Goal: Task Accomplishment & Management: Manage account settings

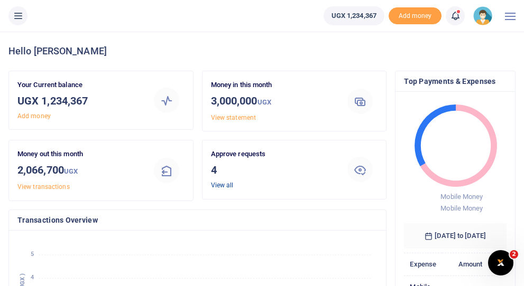
scroll to position [0, 1]
click at [225, 186] on link "View all" at bounding box center [222, 185] width 23 height 7
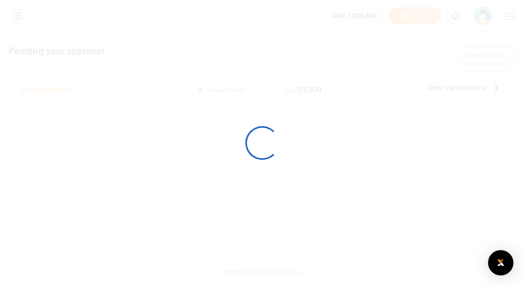
click at [217, 183] on div at bounding box center [262, 143] width 524 height 286
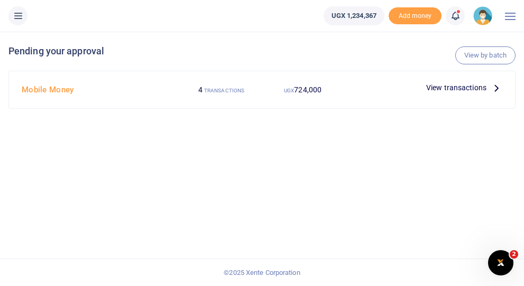
click at [458, 88] on span "View transactions" at bounding box center [456, 88] width 60 height 12
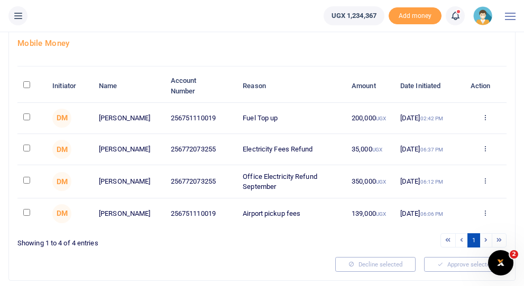
scroll to position [68, 0]
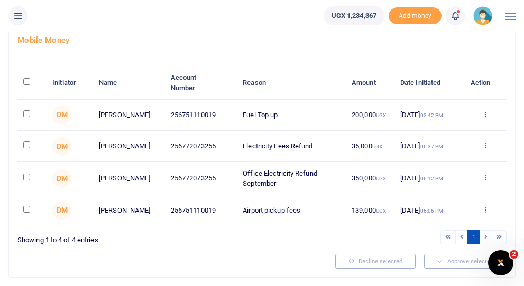
click at [28, 179] on input "checkbox" at bounding box center [26, 177] width 7 height 7
checkbox input "true"
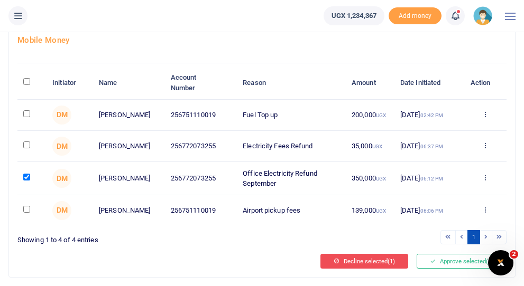
click at [377, 269] on button "Decline selected (1)" at bounding box center [364, 261] width 88 height 15
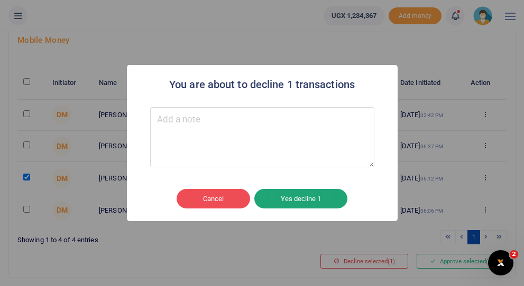
click at [295, 205] on button "Yes decline 1" at bounding box center [300, 199] width 93 height 20
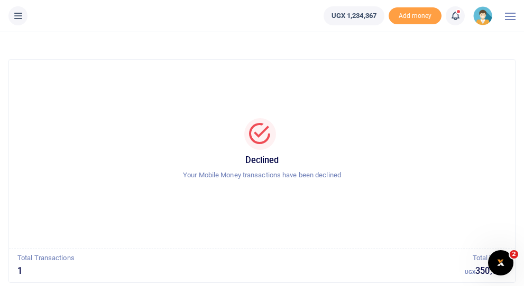
click at [481, 16] on img at bounding box center [482, 15] width 19 height 19
click at [445, 39] on link "Switch accounts" at bounding box center [454, 38] width 84 height 15
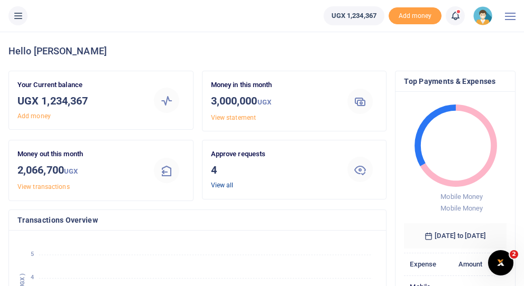
scroll to position [0, 1]
click at [218, 186] on link "View all" at bounding box center [222, 185] width 23 height 7
click at [225, 183] on link "View all" at bounding box center [222, 185] width 23 height 7
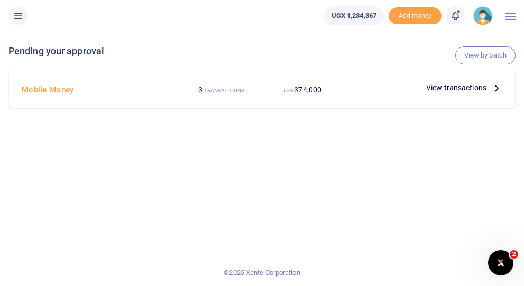
click at [436, 90] on span "View transactions" at bounding box center [456, 88] width 60 height 12
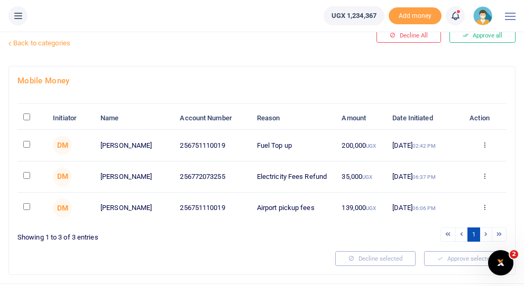
scroll to position [33, 0]
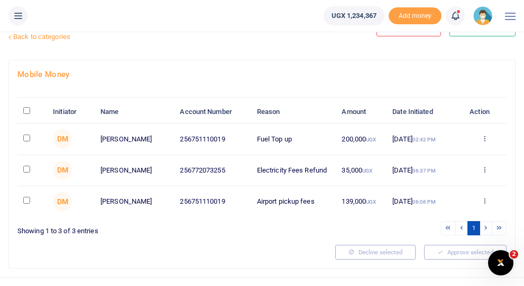
click at [28, 111] on input "\a \a : activate to sort column descending" at bounding box center [26, 110] width 7 height 7
checkbox input "true"
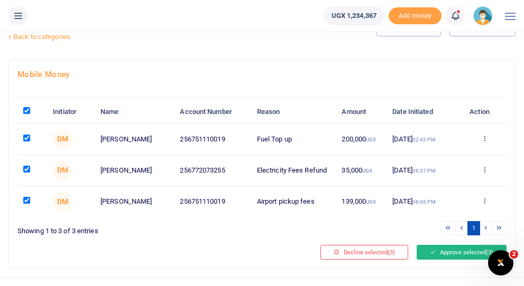
click at [462, 255] on button "Approve selected (3)" at bounding box center [461, 252] width 90 height 15
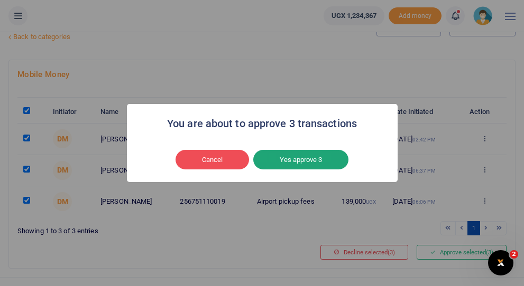
click at [299, 159] on button "Yes approve 3" at bounding box center [300, 160] width 95 height 20
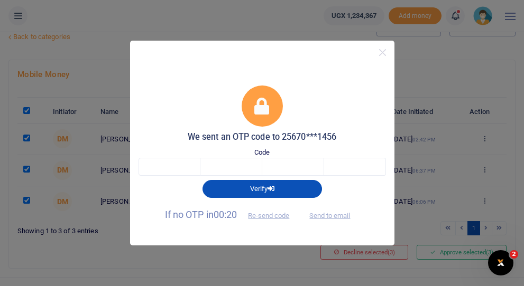
click at [415, 63] on div "We sent an OTP code to 25670***1456 Code Verify If no OTP in 00:20 Re-send code…" at bounding box center [262, 143] width 524 height 286
click at [383, 55] on button "Close" at bounding box center [382, 52] width 15 height 15
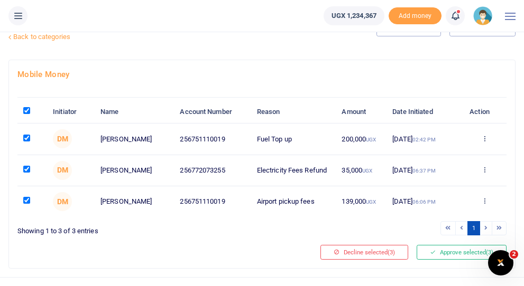
click at [25, 200] on input "checkbox" at bounding box center [26, 200] width 7 height 7
checkbox input "false"
click at [448, 257] on button "Approve selected (2)" at bounding box center [461, 252] width 90 height 15
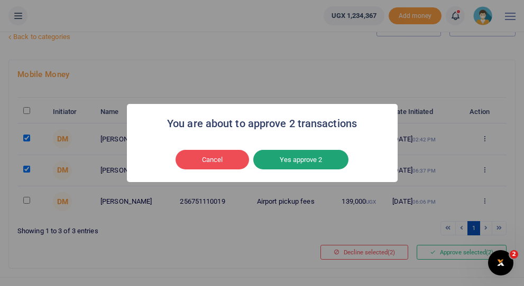
click at [320, 158] on button "Yes approve 2" at bounding box center [300, 160] width 95 height 20
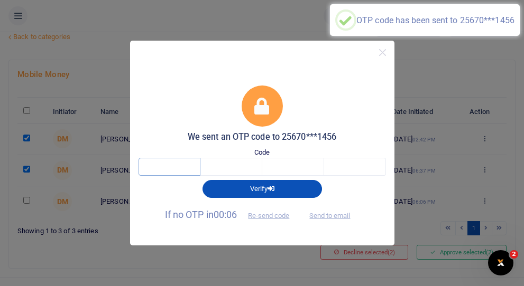
click at [181, 170] on input "text" at bounding box center [169, 167] width 62 height 18
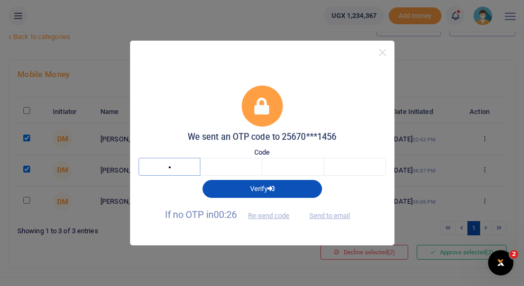
type input "4"
type input "2"
type input "4"
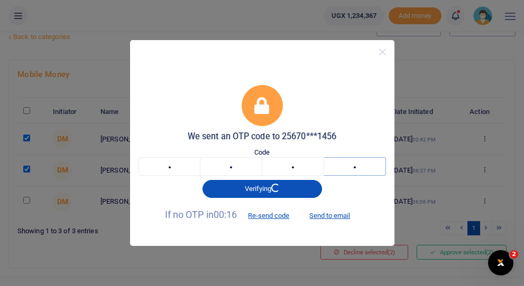
type input "1"
click at [173, 165] on input "4" at bounding box center [169, 167] width 62 height 18
type input "3"
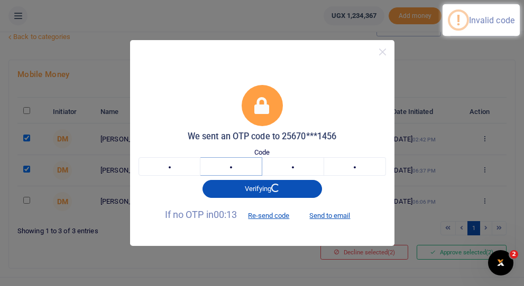
type input "0"
type input "6"
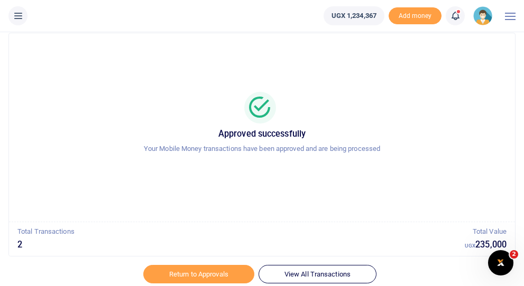
scroll to position [64, 0]
